Goal: Task Accomplishment & Management: Manage account settings

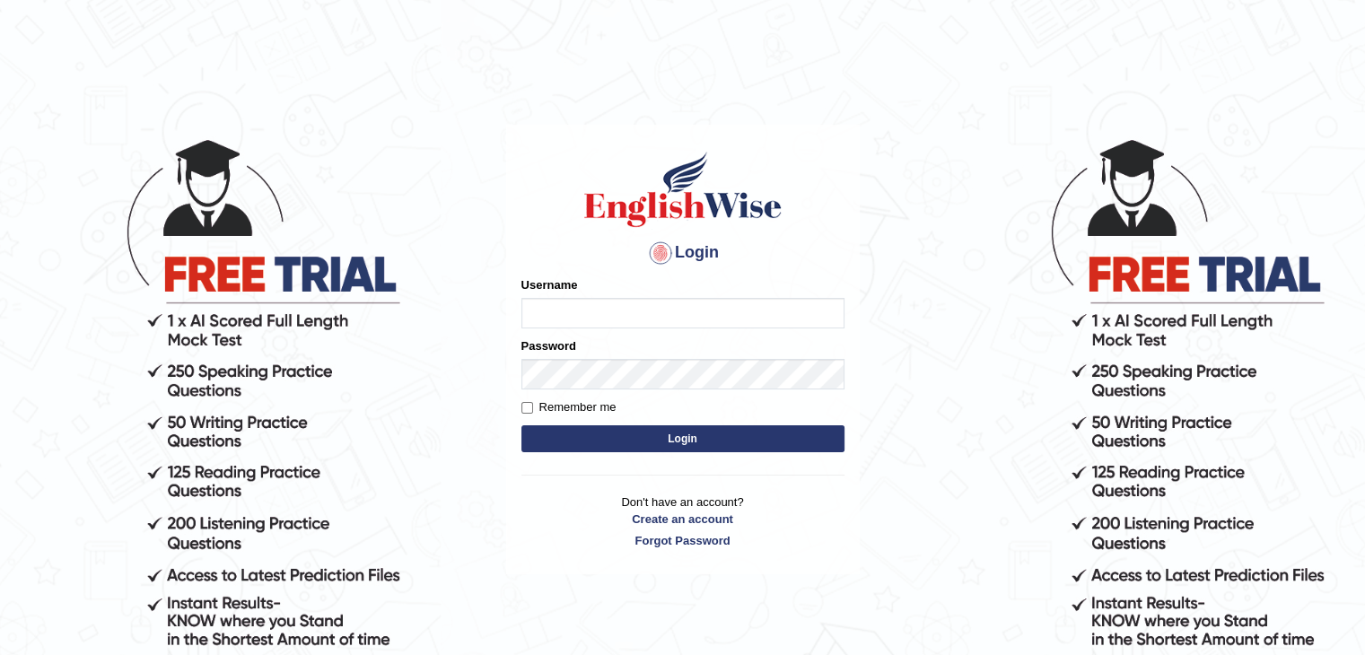
click at [667, 311] on input "Username" at bounding box center [683, 313] width 323 height 31
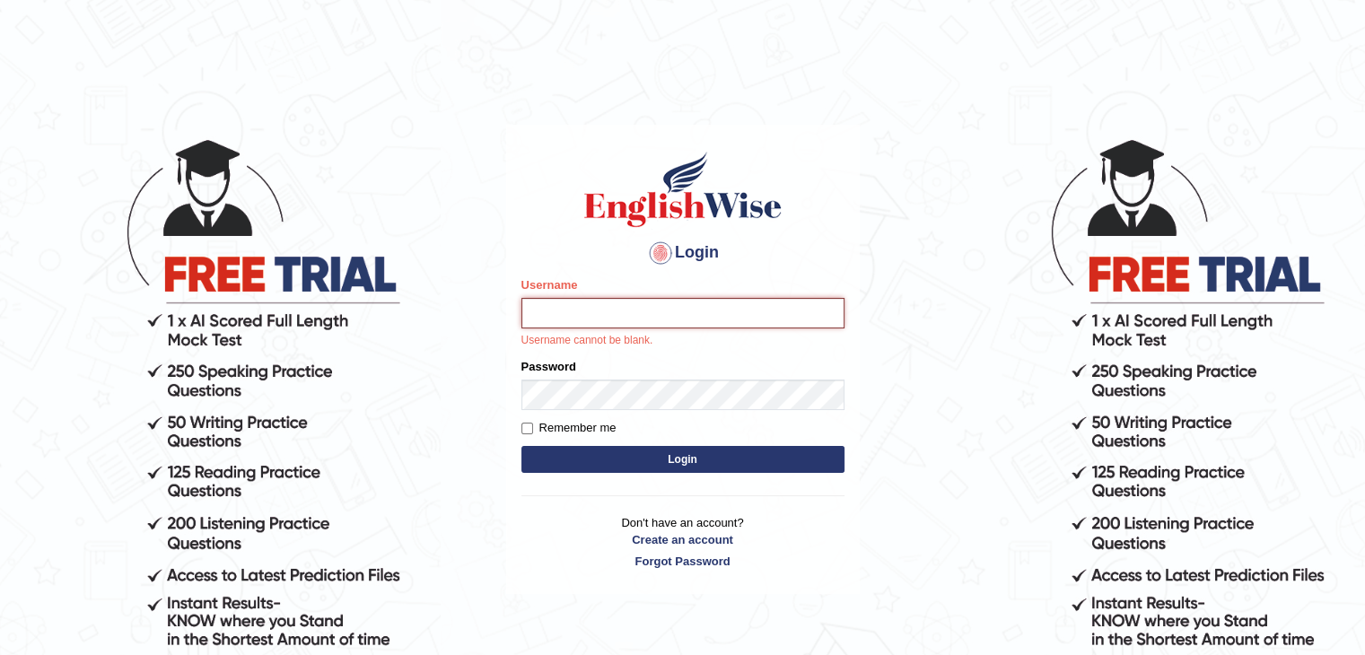
type input "HARSH_2002"
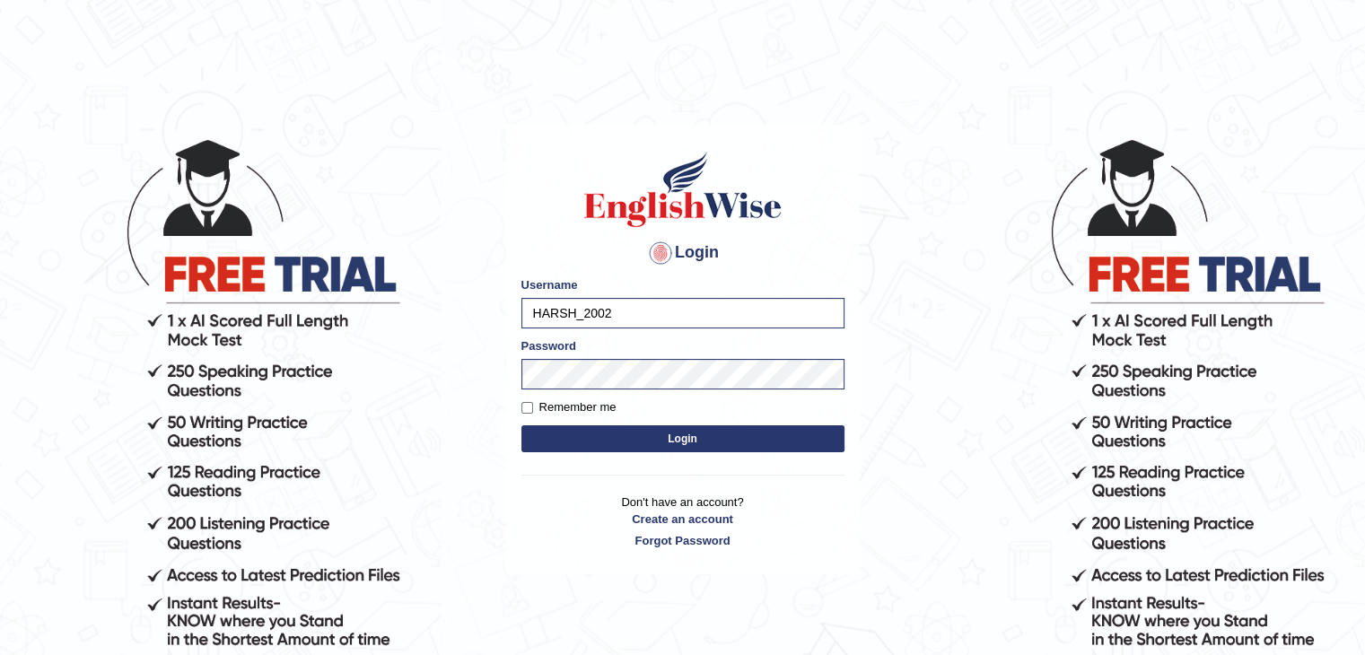
click at [639, 439] on button "Login" at bounding box center [683, 438] width 323 height 27
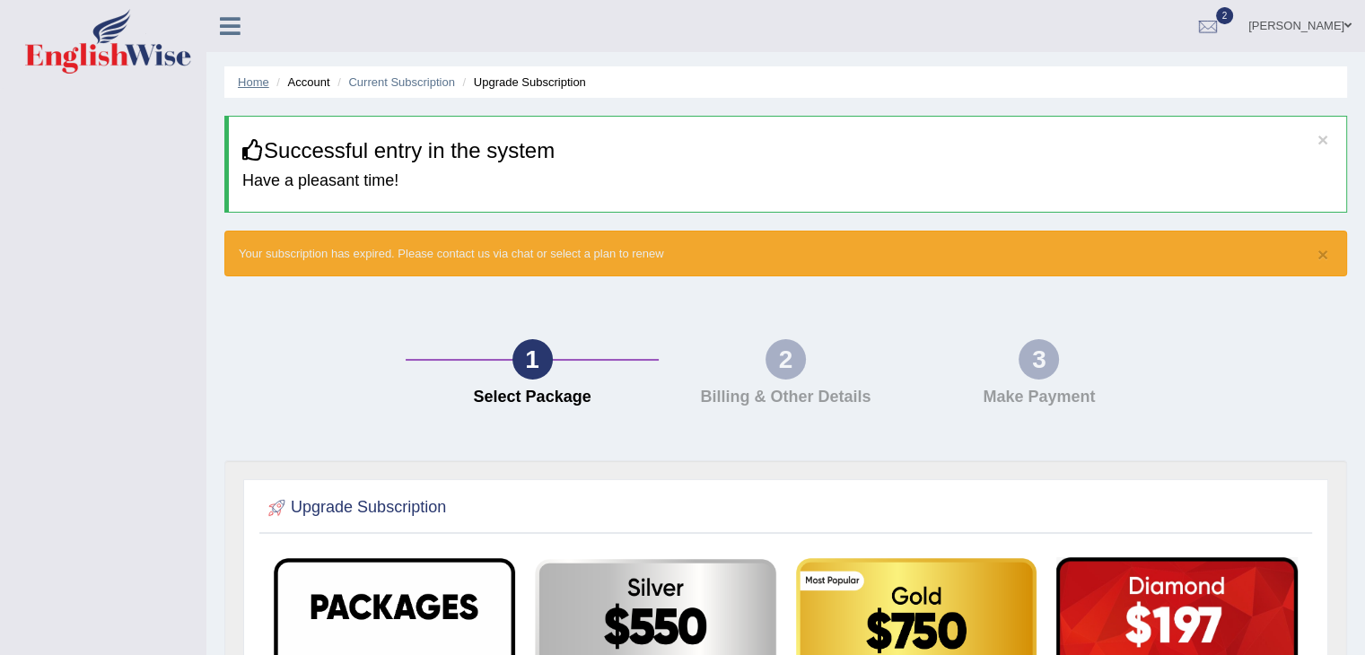
click at [250, 80] on link "Home" at bounding box center [253, 81] width 31 height 13
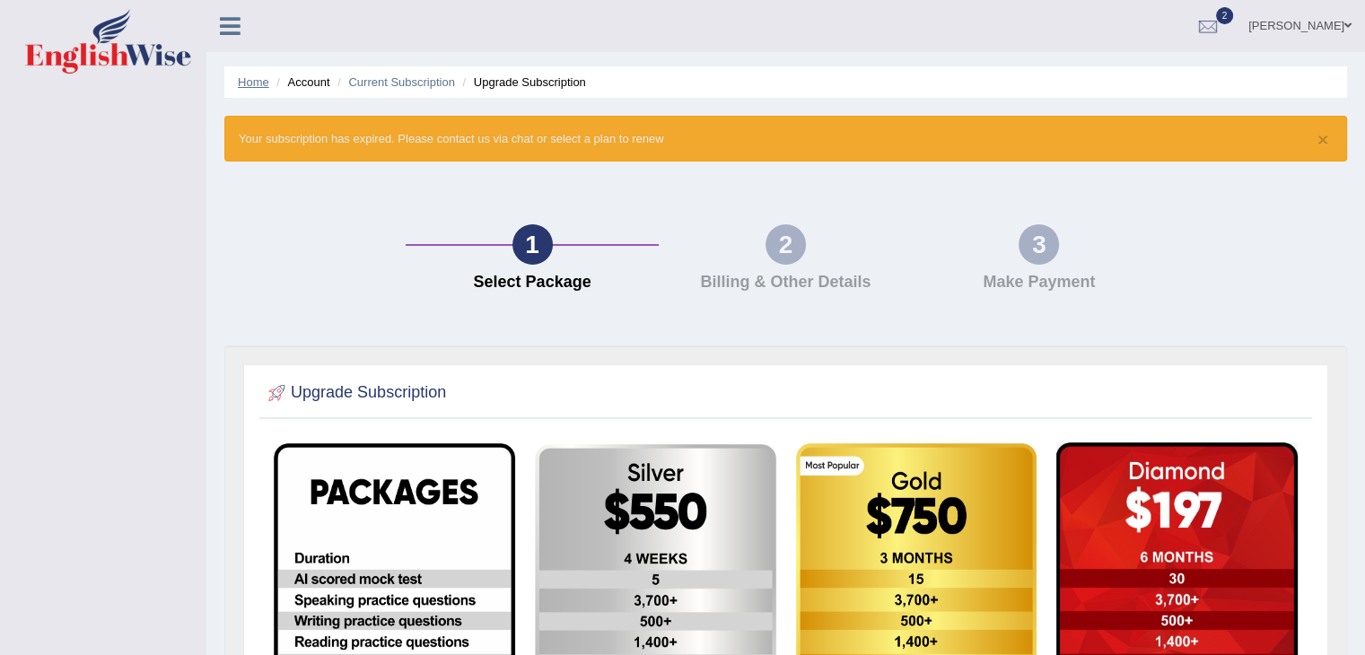
click at [250, 80] on link "Home" at bounding box center [253, 81] width 31 height 13
click at [1195, 29] on div at bounding box center [1208, 26] width 27 height 27
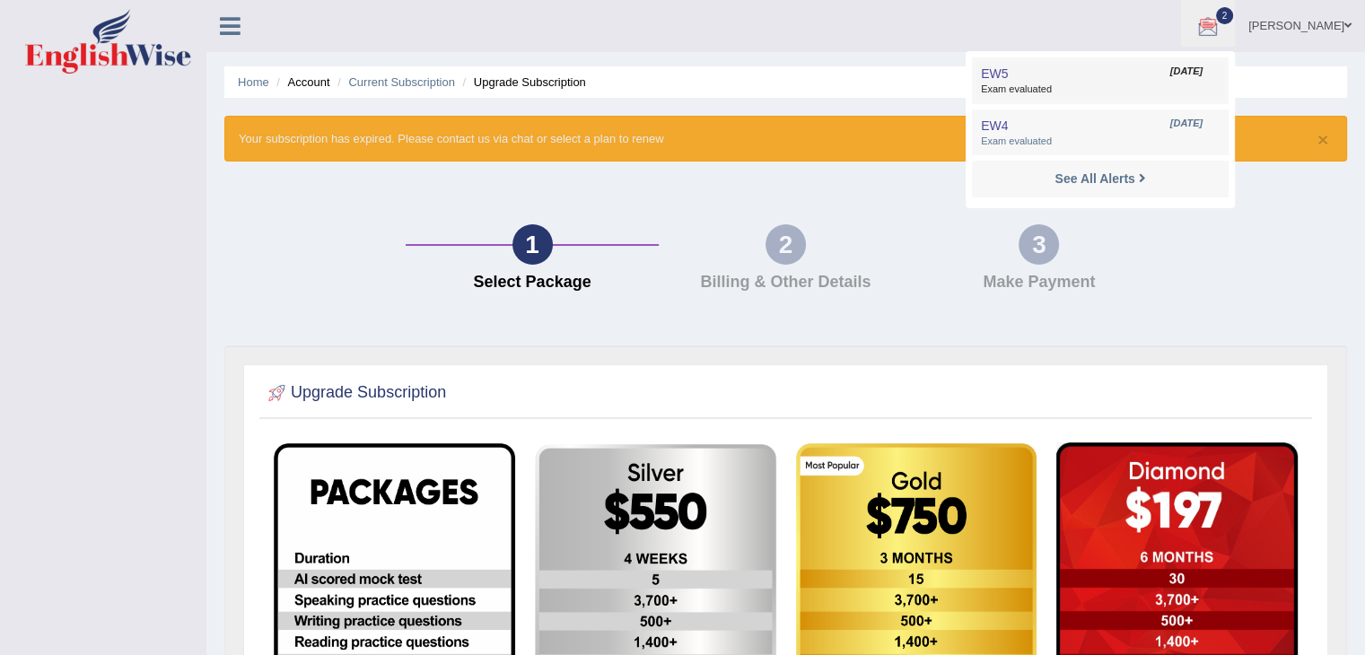
click at [1029, 87] on span "Exam evaluated" at bounding box center [1100, 90] width 239 height 14
